Goal: Task Accomplishment & Management: Complete application form

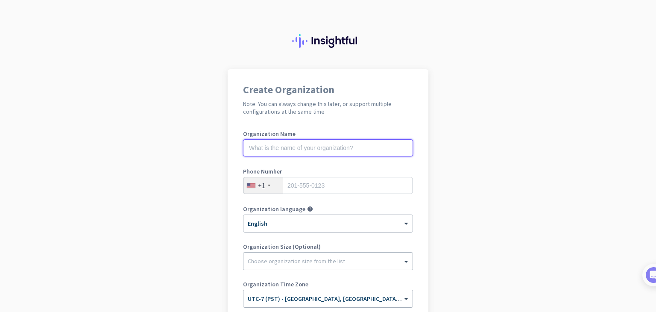
click at [287, 152] on input "text" at bounding box center [328, 147] width 170 height 17
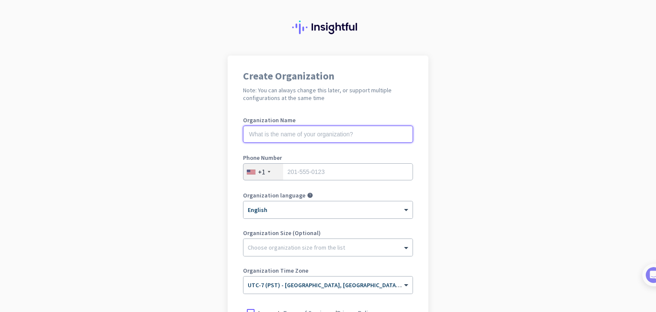
scroll to position [9, 0]
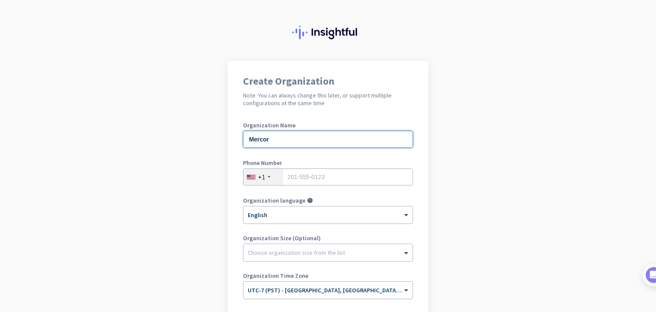
type input "Mercor"
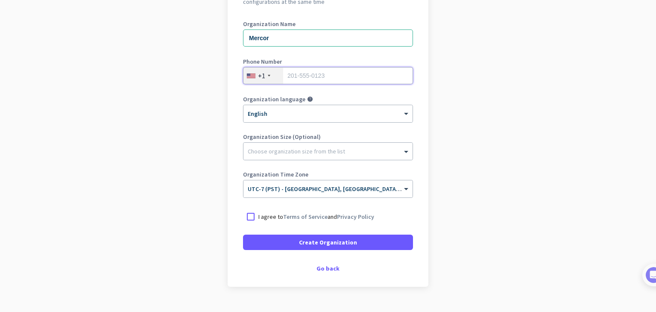
scroll to position [111, 0]
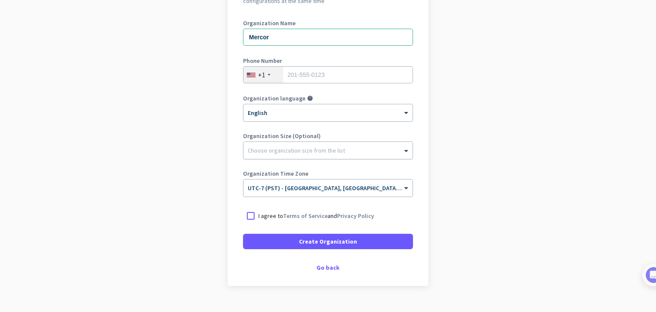
click at [308, 147] on div at bounding box center [327, 148] width 169 height 9
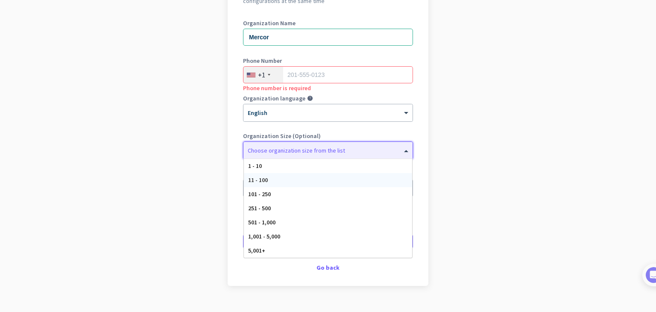
click at [449, 188] on app-onboarding-organization "Create Organization Note: You can always change this later, or support multiple…" at bounding box center [328, 144] width 656 height 370
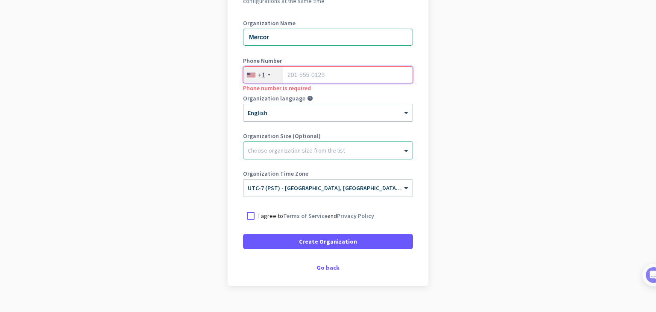
click at [335, 72] on input "tel" at bounding box center [328, 74] width 170 height 17
type input "2533553215"
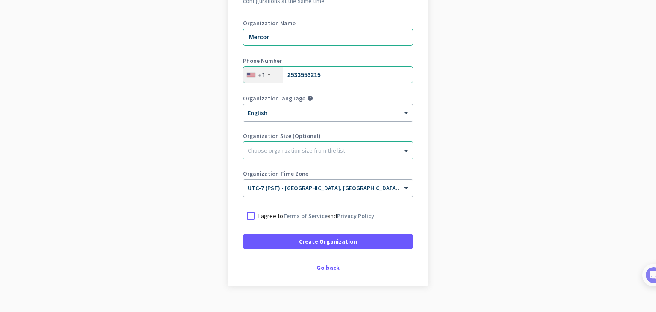
click at [470, 143] on app-onboarding-organization "Create Organization Note: You can always change this later, or support multiple…" at bounding box center [328, 144] width 656 height 370
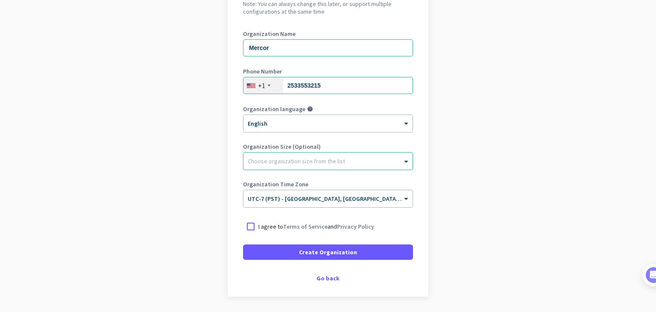
scroll to position [127, 0]
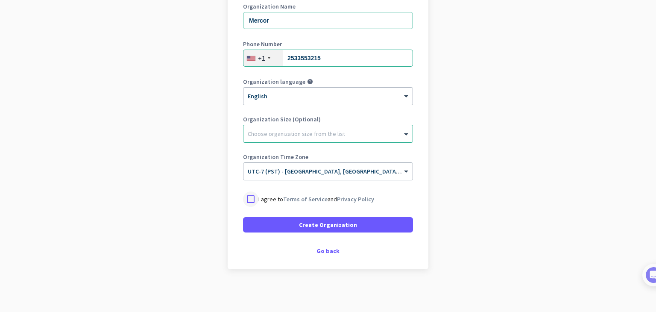
click at [250, 199] on div at bounding box center [250, 198] width 15 height 15
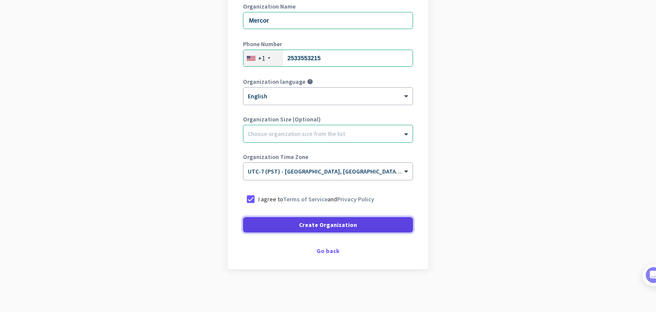
click at [331, 223] on span "Create Organization" at bounding box center [328, 224] width 58 height 9
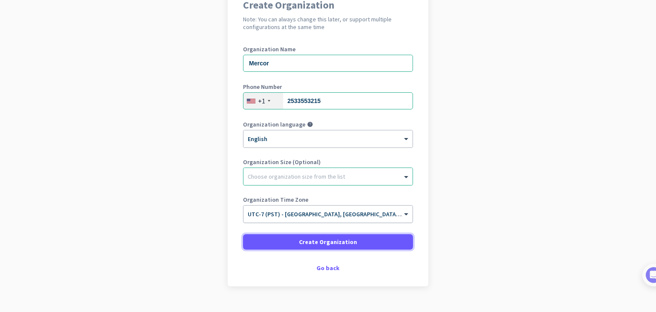
scroll to position [91, 0]
